Goal: Task Accomplishment & Management: Manage account settings

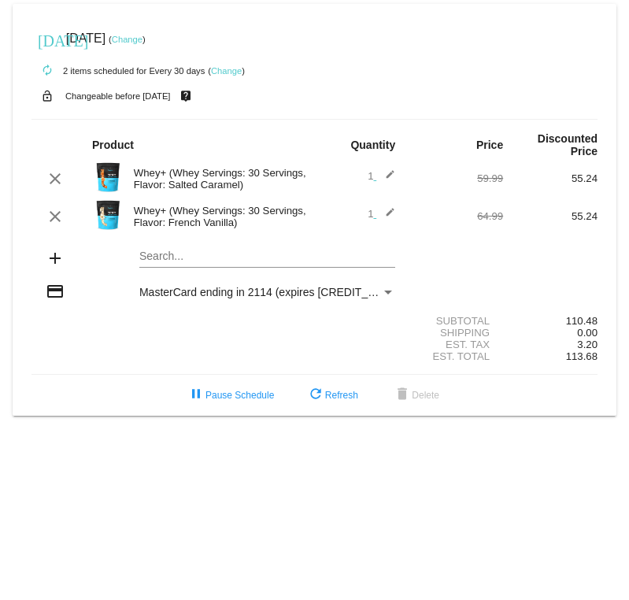
click at [50, 261] on mat-icon "add" at bounding box center [55, 258] width 19 height 19
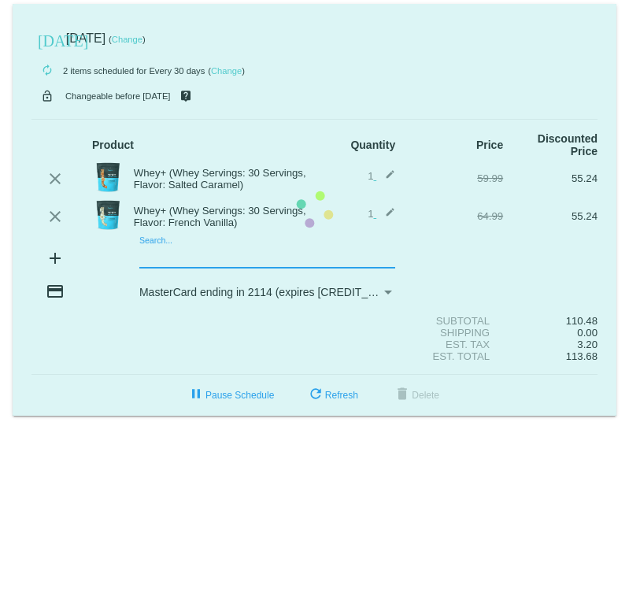
click at [219, 262] on mat-card "[DATE] [DATE] ( Change ) autorenew 2 items scheduled for Every 30 days ( Change…" at bounding box center [315, 210] width 604 height 412
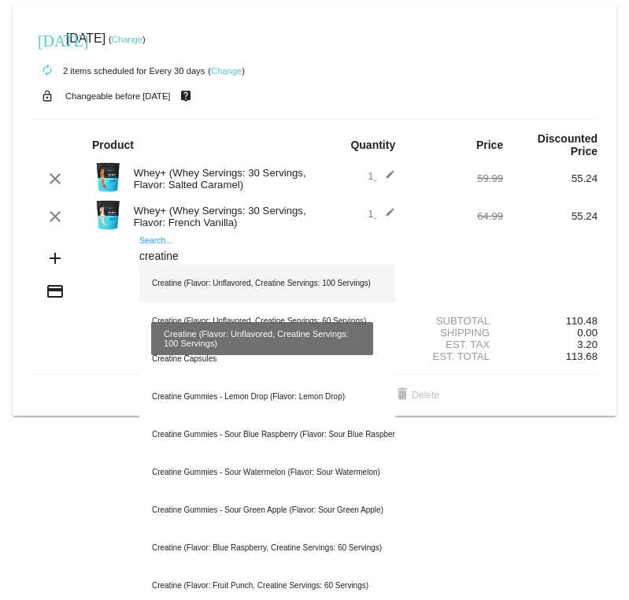
type input "creatine"
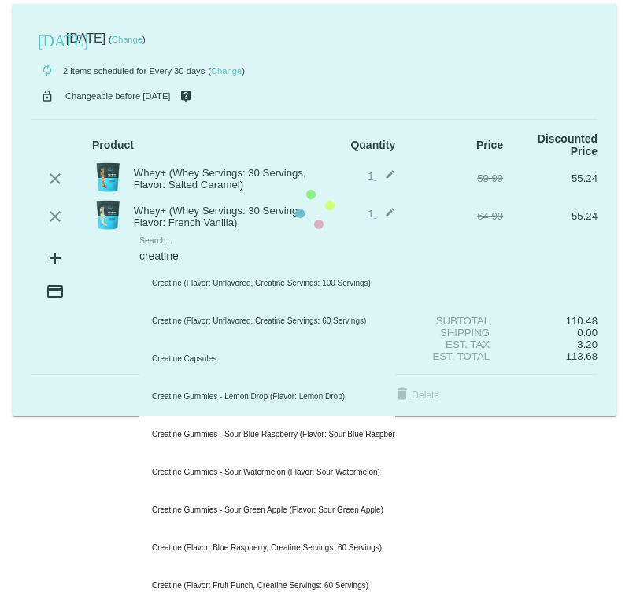
click at [207, 254] on mat-card "[DATE] [DATE] ( Change ) autorenew 2 items scheduled for Every 30 days ( Change…" at bounding box center [315, 210] width 604 height 412
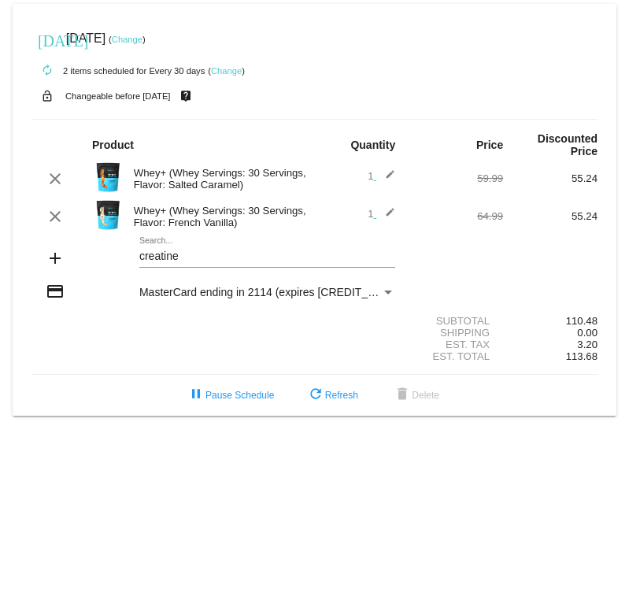
click at [209, 257] on input "creatine" at bounding box center [267, 256] width 256 height 13
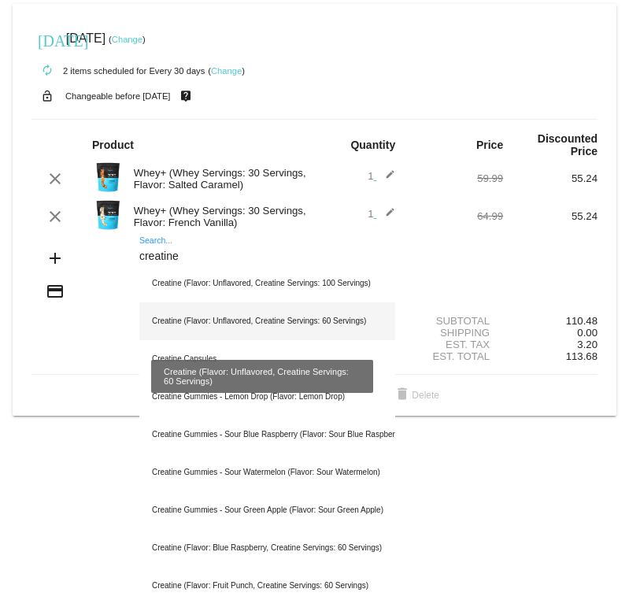
click at [282, 319] on div "Creatine (Flavor: Unflavored, Creatine Servings: 60 Servings)" at bounding box center [267, 321] width 256 height 38
